Goal: Transaction & Acquisition: Purchase product/service

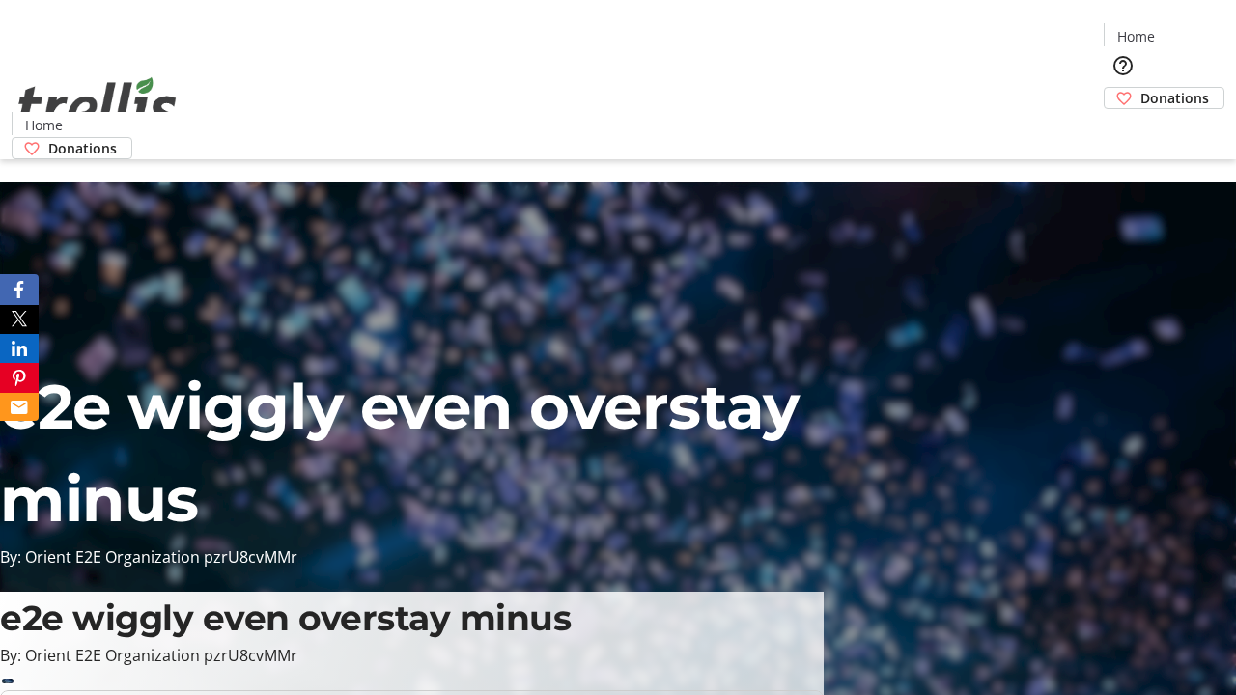
click at [1140, 88] on span "Donations" at bounding box center [1174, 98] width 69 height 20
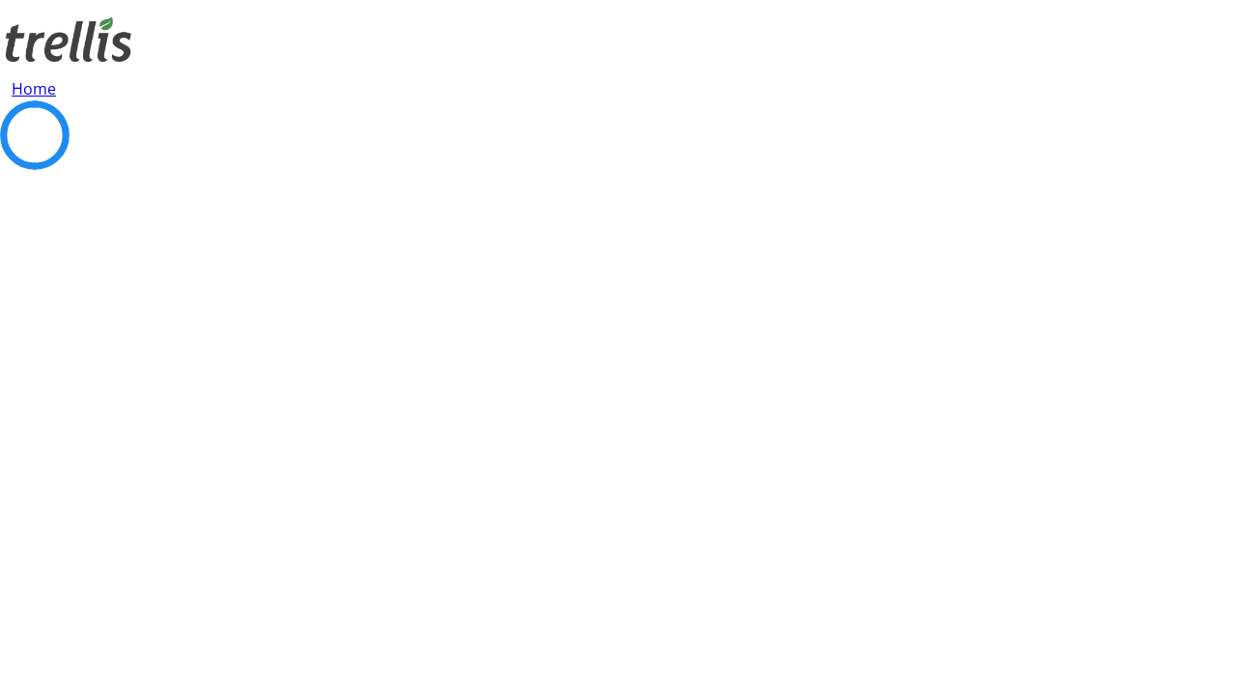
select select "CA"
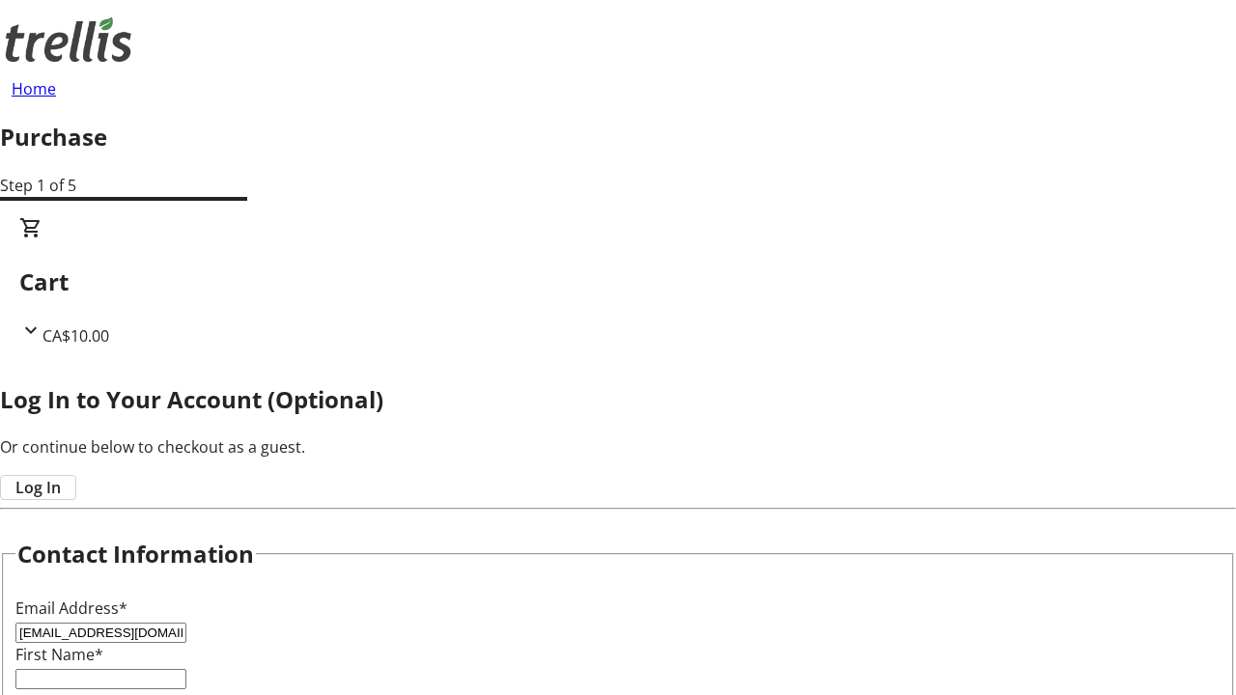
type input "[EMAIL_ADDRESS][DOMAIN_NAME]"
type input "Percival"
type input "Green"
type input "[STREET_ADDRESS][PERSON_NAME]"
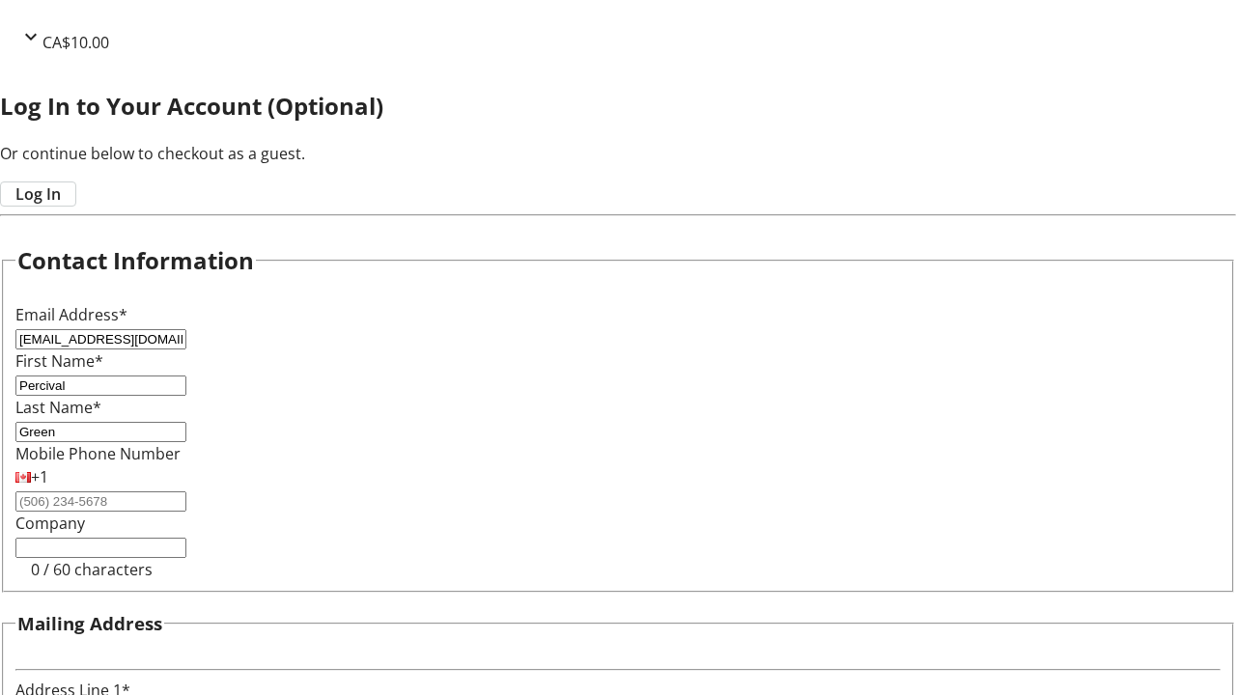
type input "Kelowna"
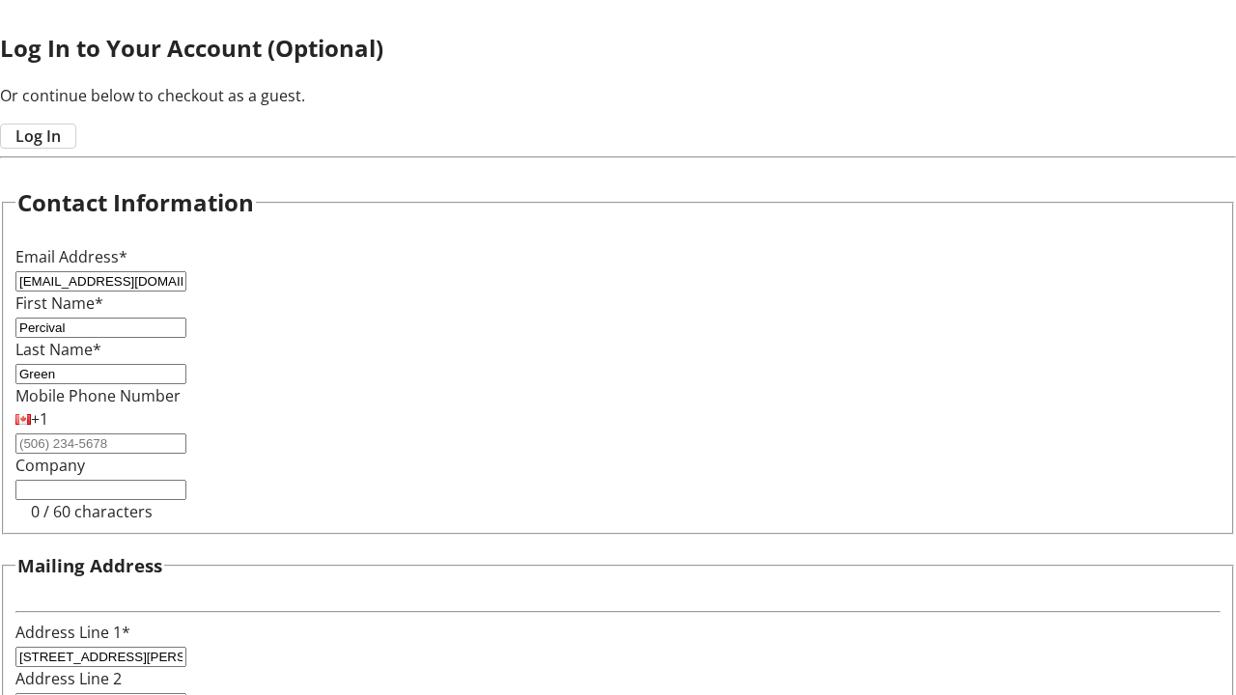
select select "BC"
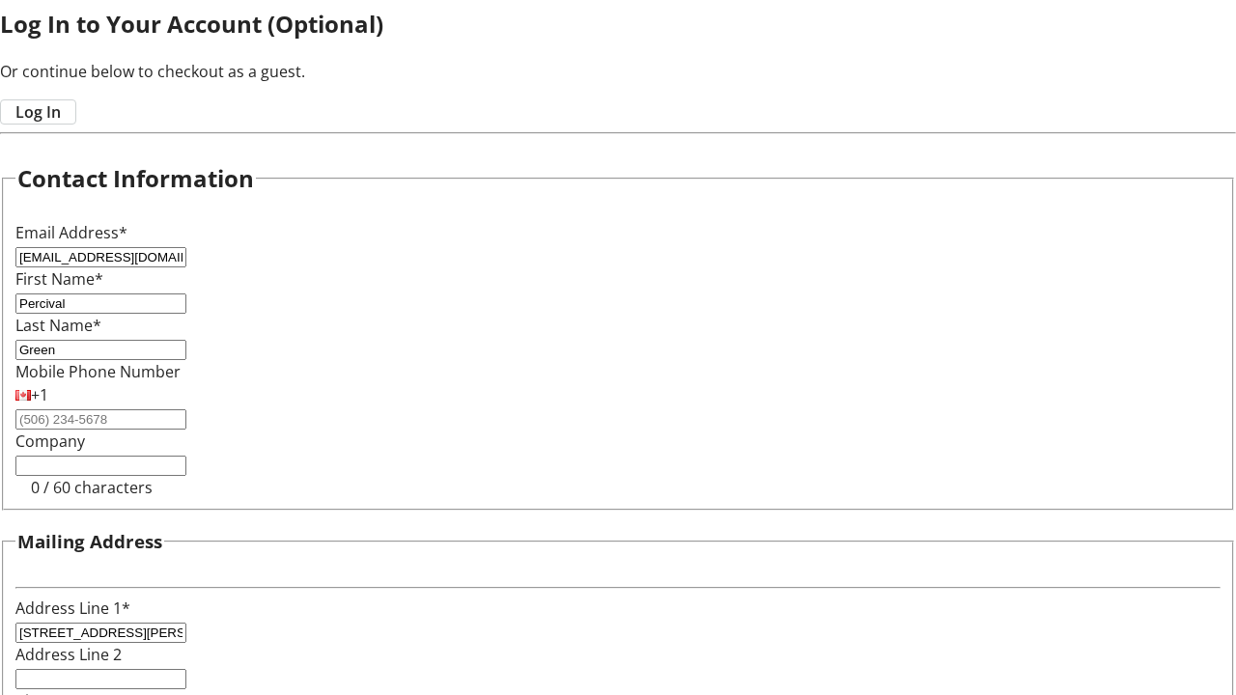
type input "Kelowna"
type input "V1Y 0C2"
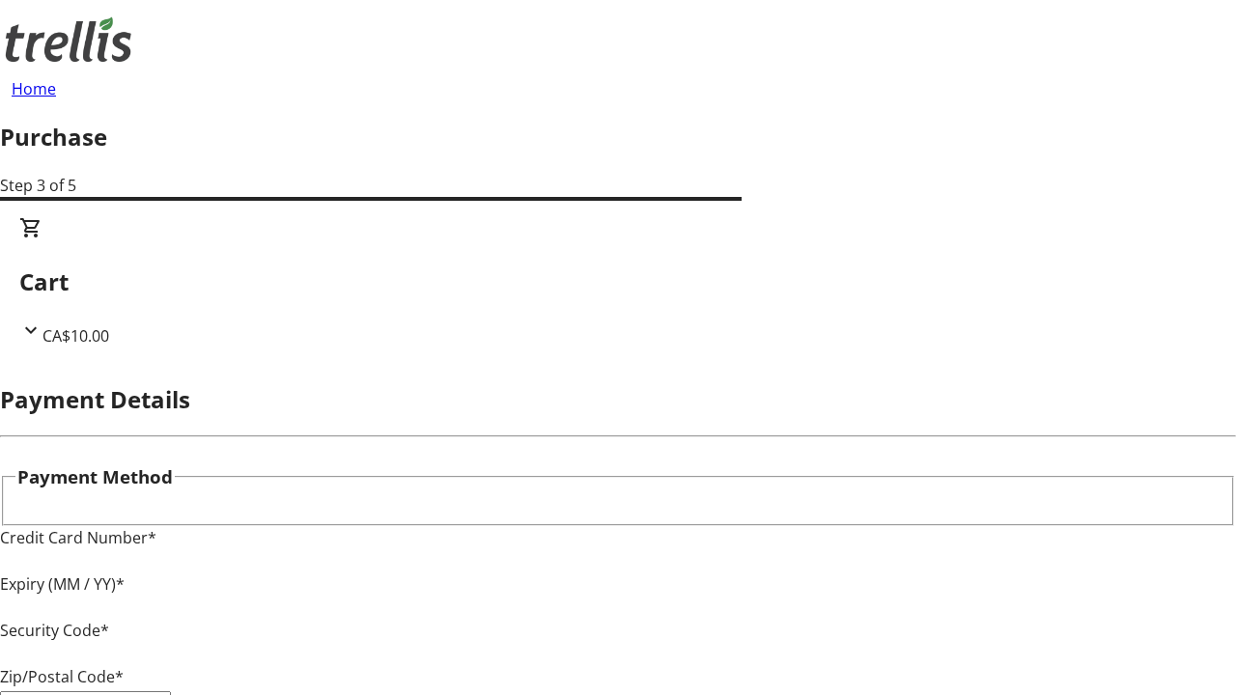
type input "V1Y 0C2"
